Goal: Understand process/instructions: Learn how to perform a task or action

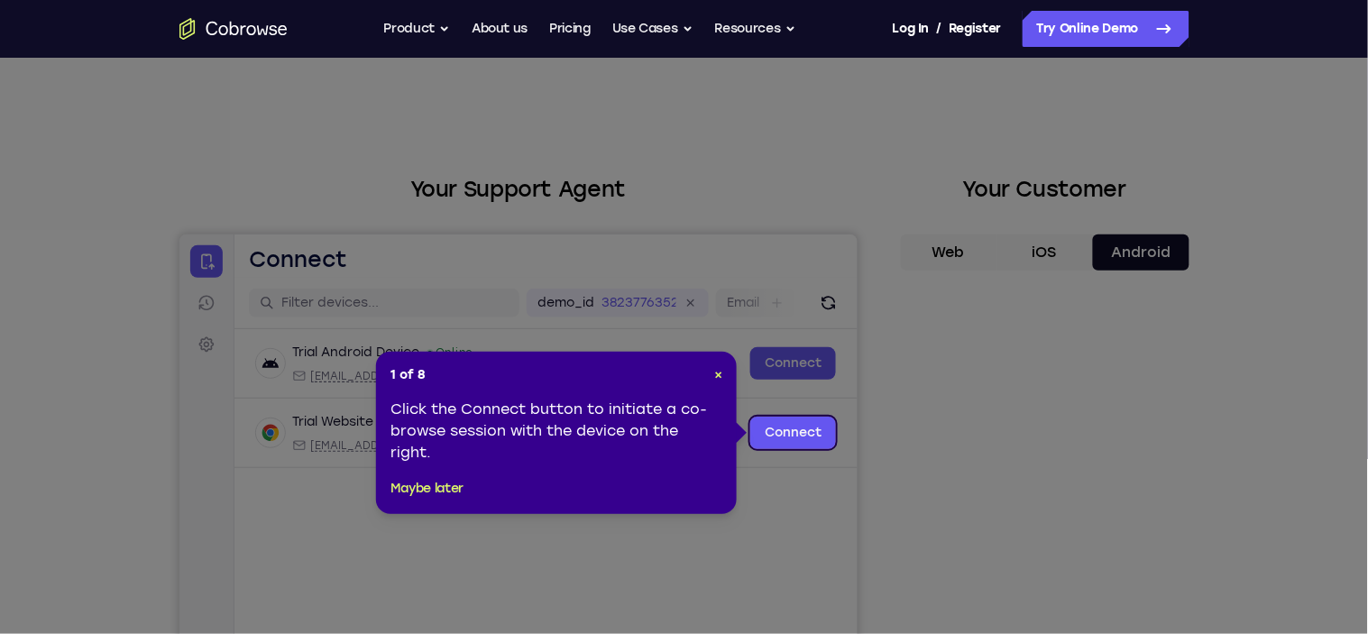
click at [725, 376] on div "1 of 8 × Click the Connect button to initiate a co-browse session with the devi…" at bounding box center [556, 433] width 361 height 162
click at [727, 372] on div "1 of 8 × Click the Connect button to initiate a co-browse session with the devi…" at bounding box center [556, 433] width 361 height 162
click at [717, 376] on span "×" at bounding box center [718, 374] width 8 height 15
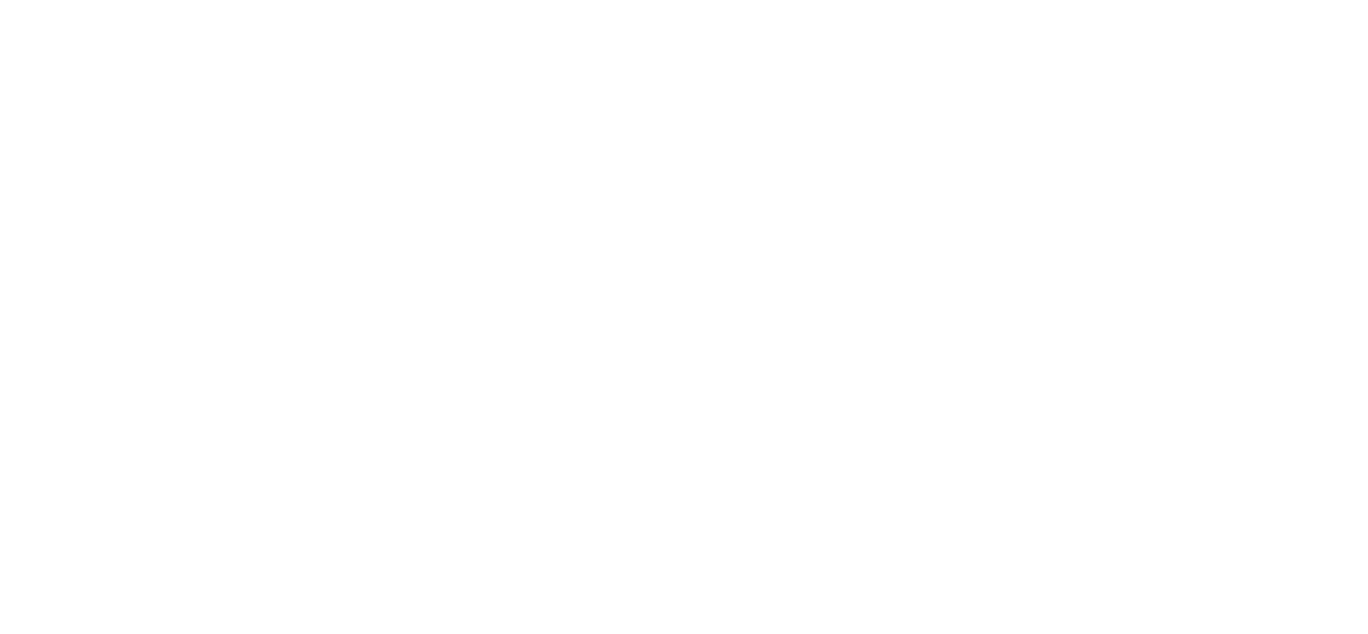
scroll to position [161, 0]
click at [1203, 439] on div "Your Support Agent Your Customer Web iOS Android Next Steps We’d be happy to gi…" at bounding box center [684, 491] width 1154 height 1189
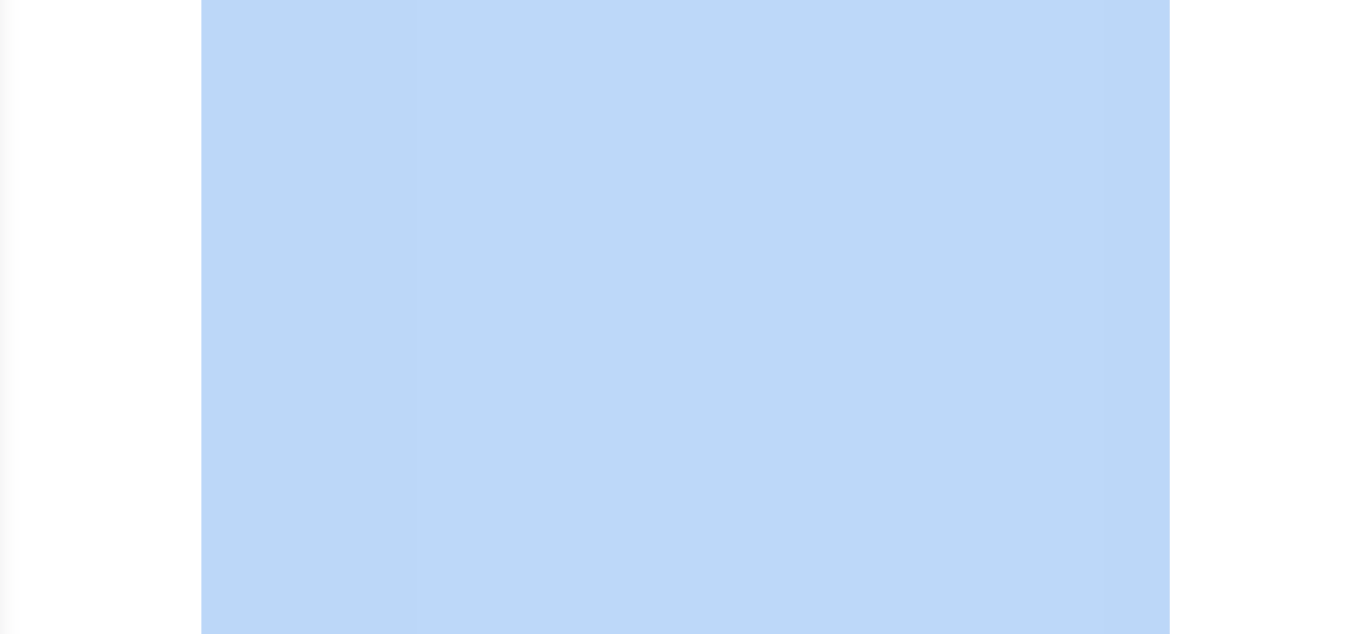
click at [1184, 467] on div at bounding box center [1045, 401] width 289 height 555
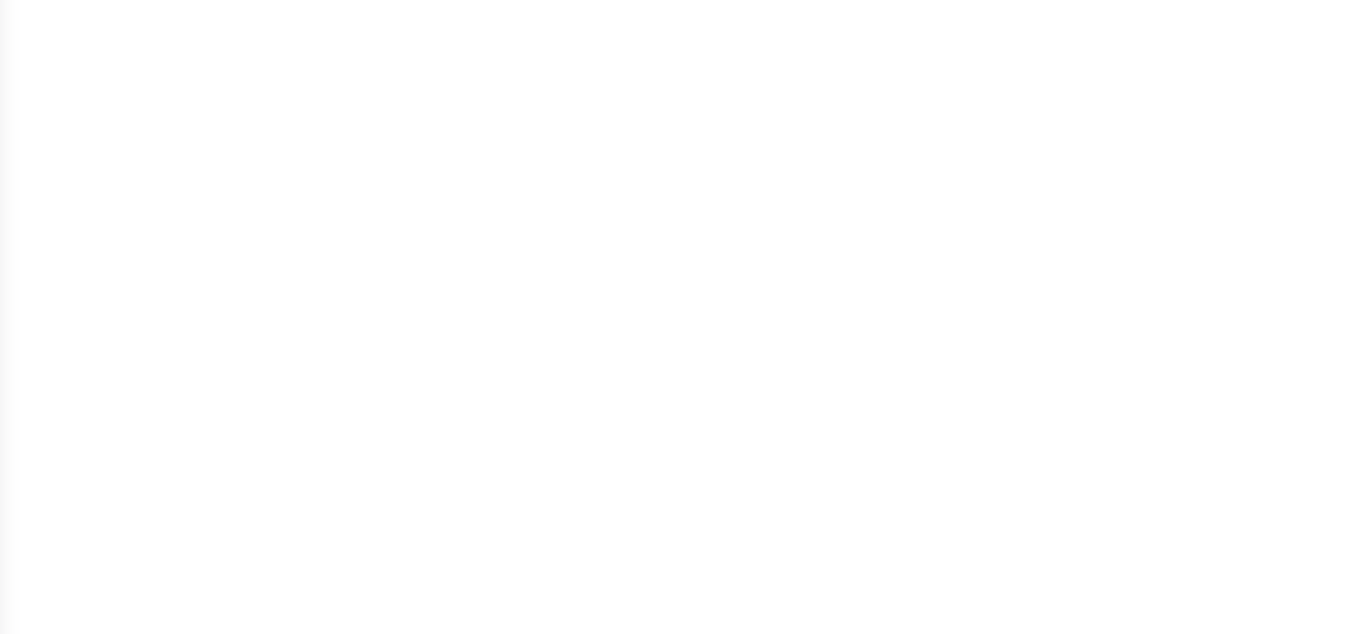
click at [1184, 467] on div at bounding box center [1045, 401] width 289 height 555
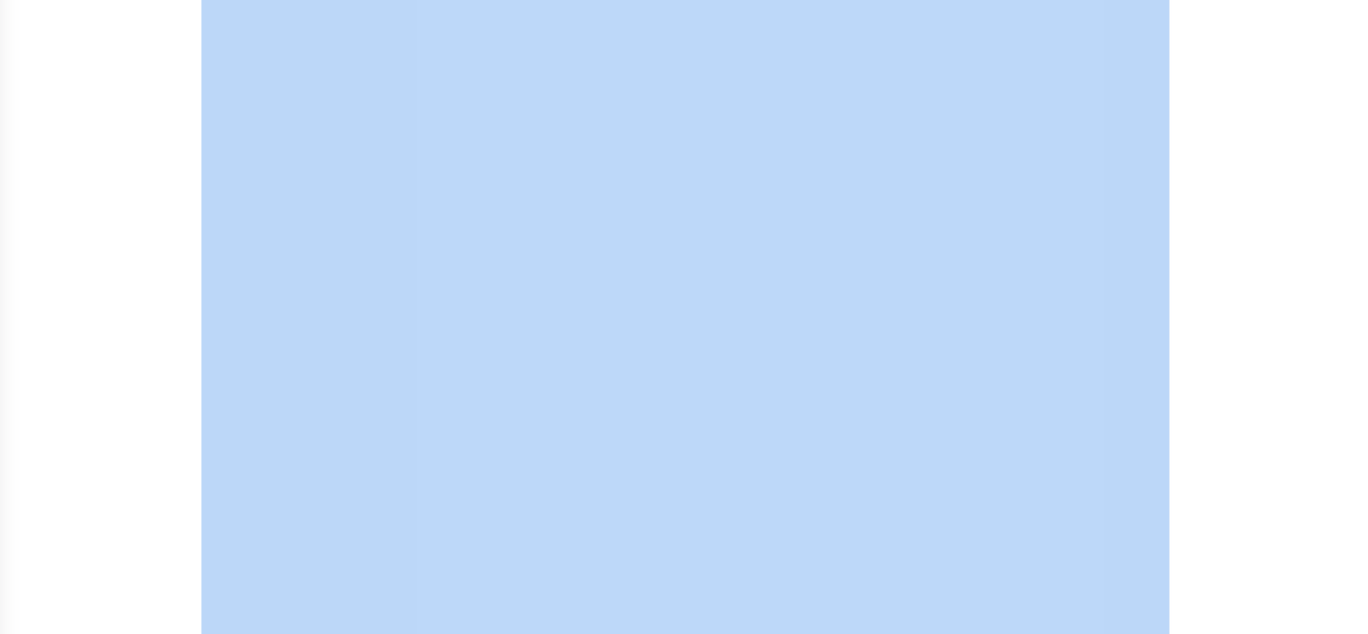
click at [1184, 467] on div at bounding box center [1045, 401] width 289 height 555
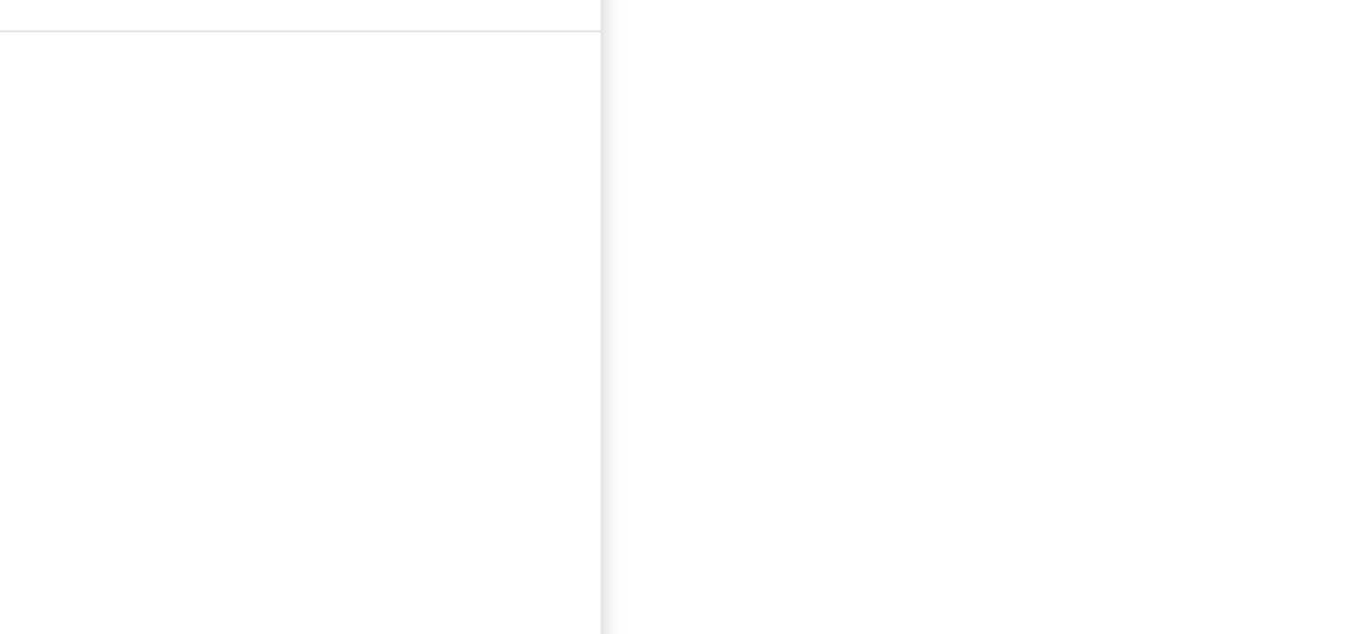
scroll to position [268, 0]
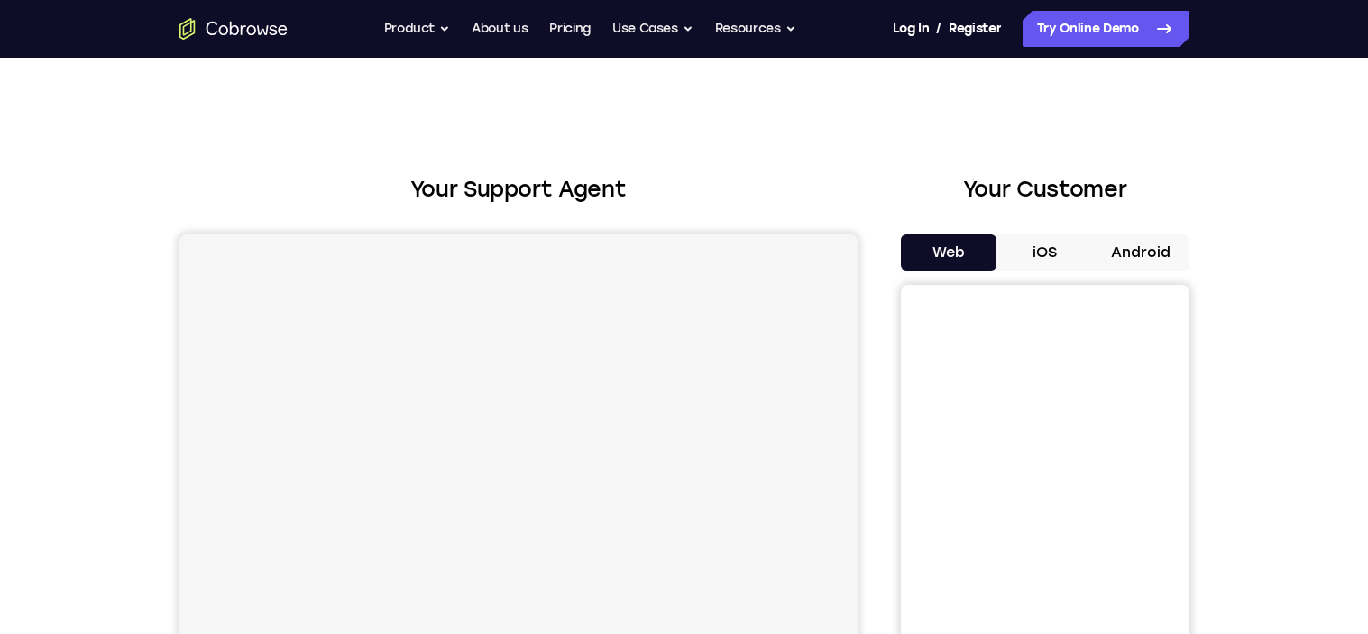
click at [1152, 234] on button "Android" at bounding box center [1141, 252] width 96 height 36
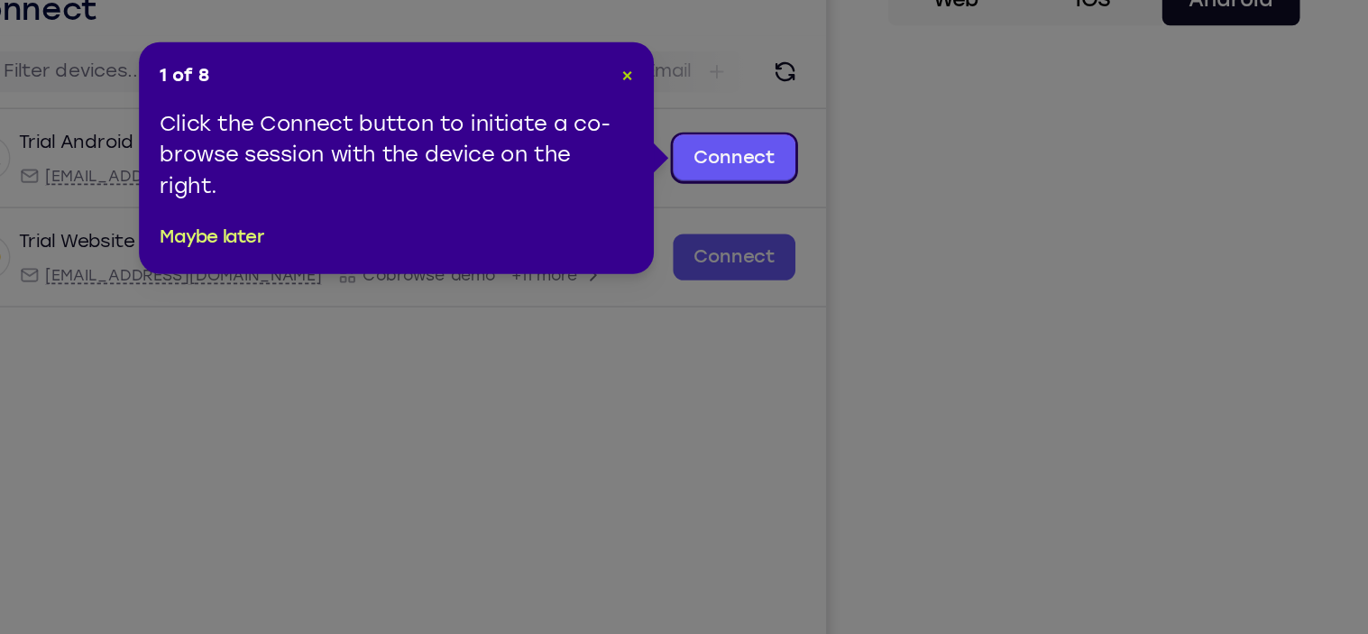
click at [714, 190] on span "×" at bounding box center [718, 191] width 8 height 15
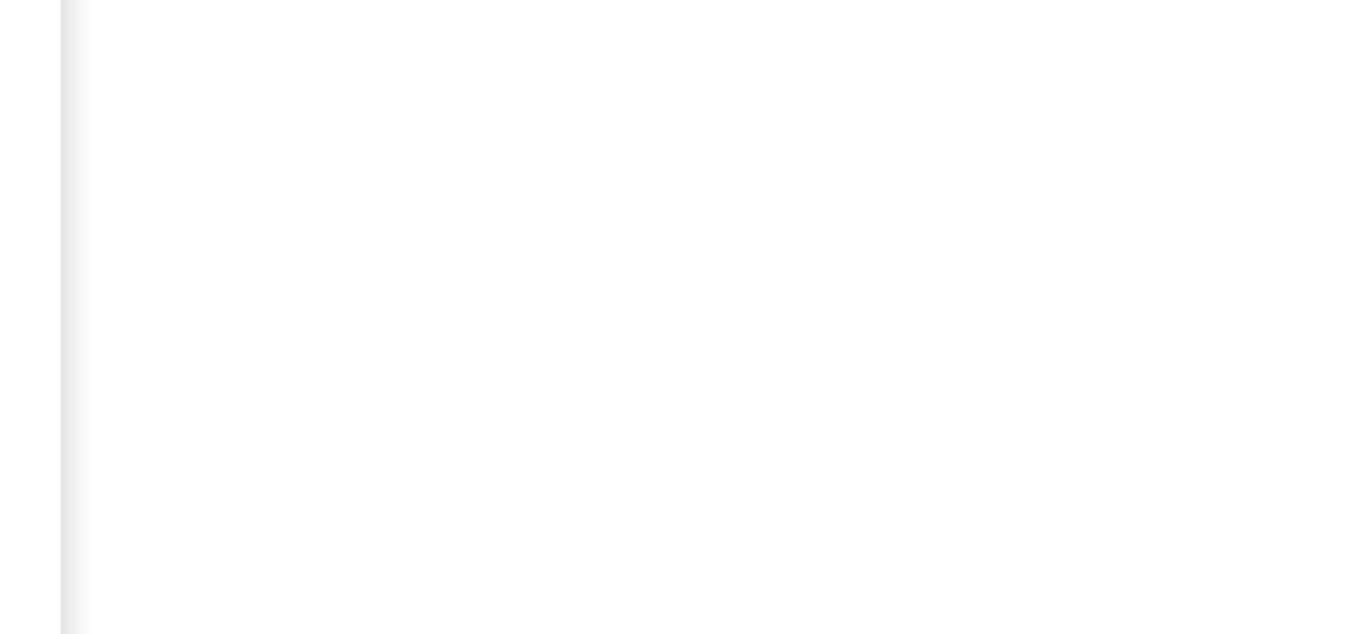
scroll to position [278, 0]
